Goal: Transaction & Acquisition: Purchase product/service

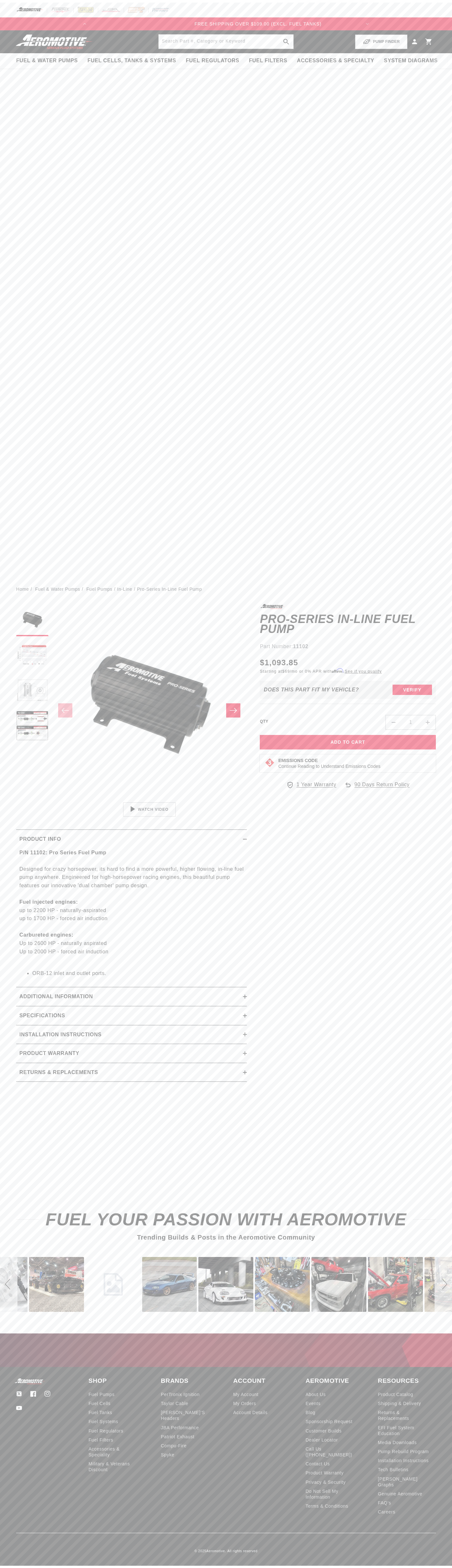
scroll to position [0, 269]
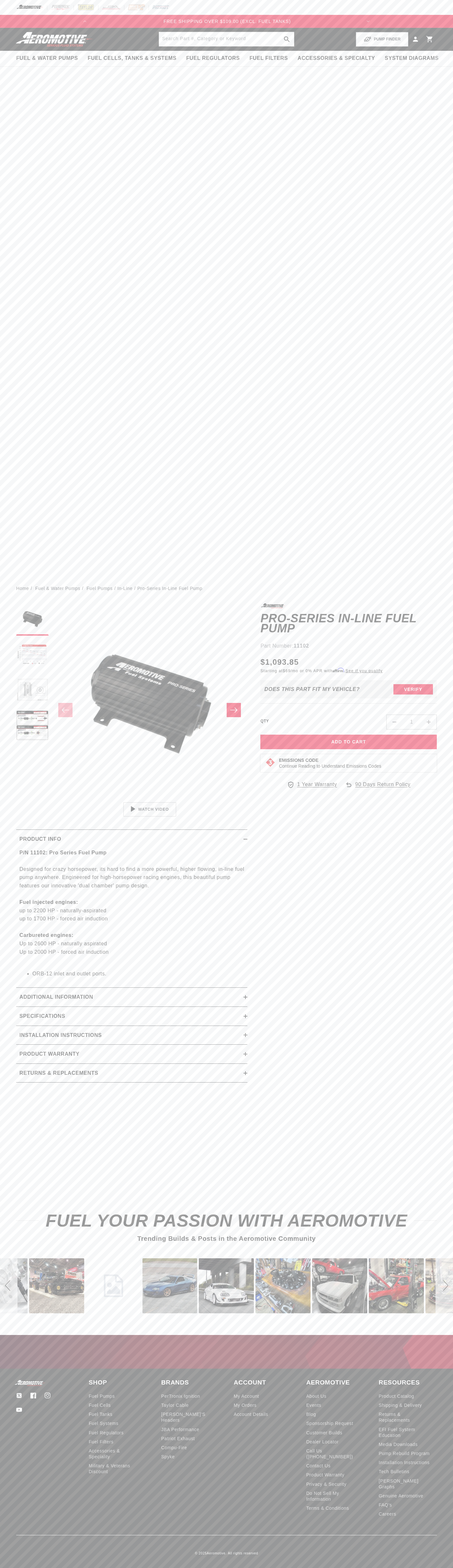
click at [428, 32] on link "Cart" at bounding box center [429, 39] width 14 height 15
click at [440, 140] on div "Fuel & Water Pumps Back In-Tank" at bounding box center [227, 304] width 453 height 552
click at [284, 1568] on html "Skip to content Your cart Your cart is empty Loading... You may also like Subto…" at bounding box center [227, 784] width 453 height 1568
click at [29, 799] on slider-component "Gallery Viewer" at bounding box center [32, 710] width 32 height 213
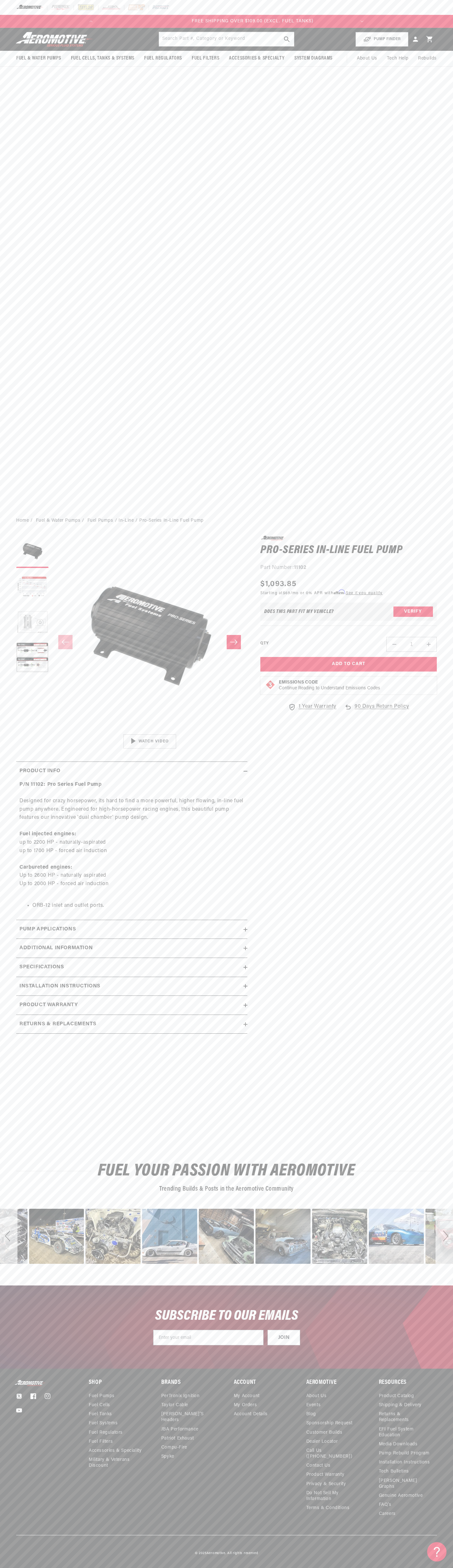
scroll to position [0, 258]
